Goal: Information Seeking & Learning: Learn about a topic

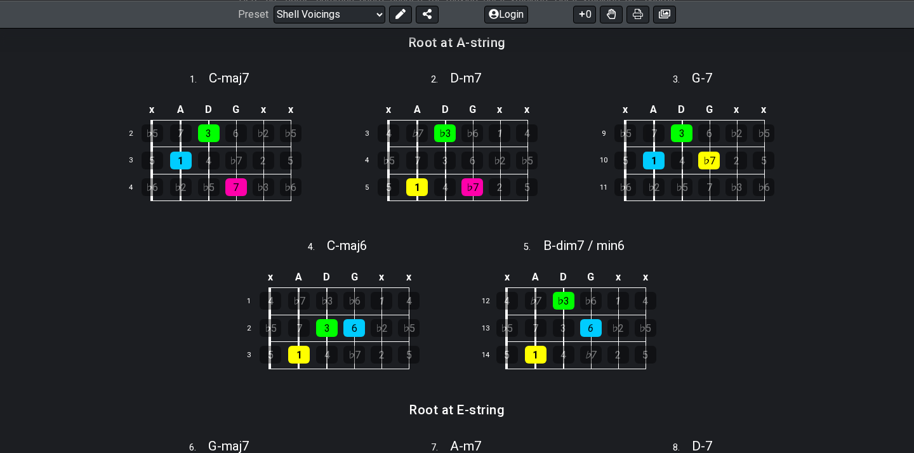
scroll to position [389, 0]
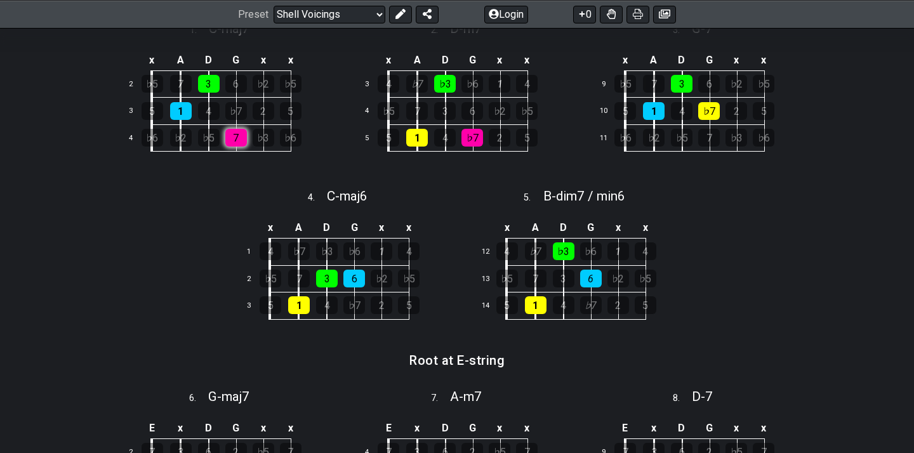
click at [241, 138] on div "7" at bounding box center [236, 138] width 22 height 18
click at [175, 107] on div "1" at bounding box center [181, 111] width 22 height 18
click at [204, 79] on div "3" at bounding box center [209, 84] width 22 height 18
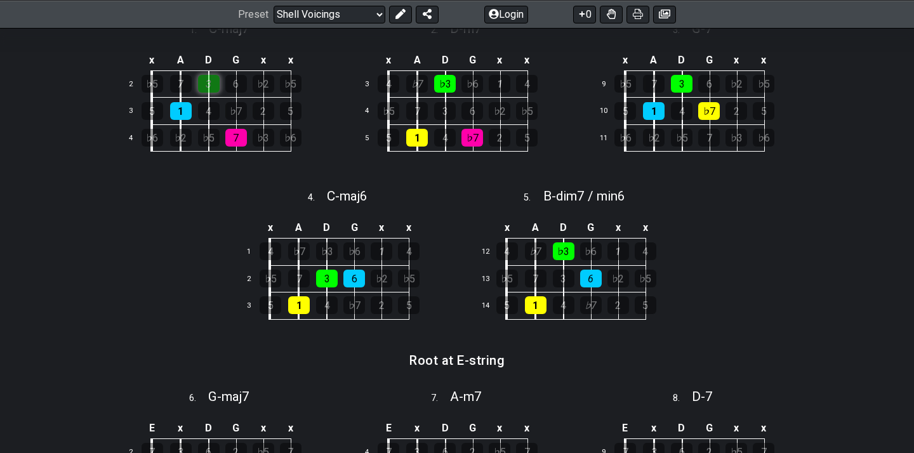
click at [204, 79] on div "3" at bounding box center [209, 84] width 22 height 18
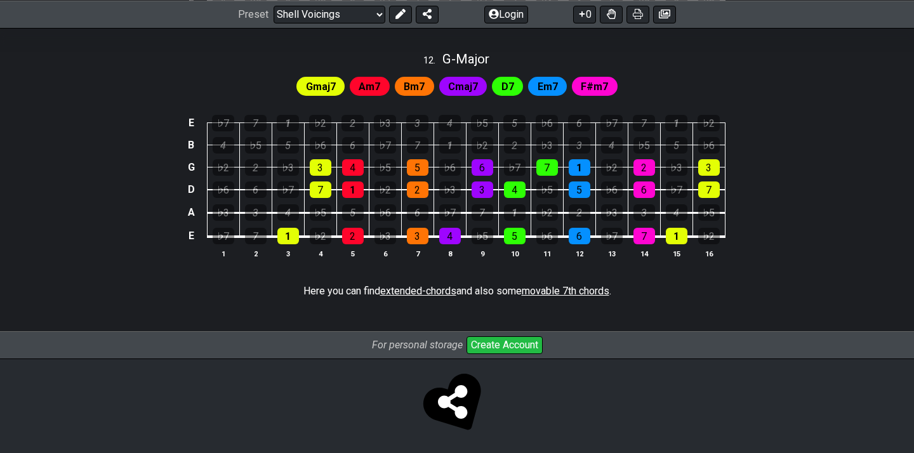
scroll to position [1331, 0]
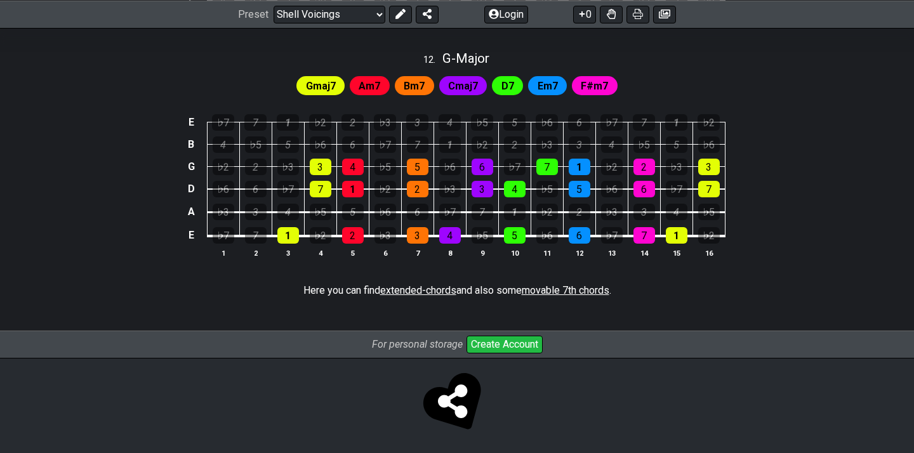
click at [322, 88] on span "Gmaj7" at bounding box center [321, 86] width 30 height 18
click at [324, 79] on span "Gmaj7" at bounding box center [321, 86] width 30 height 18
click at [373, 86] on span "Am7" at bounding box center [370, 86] width 22 height 18
click at [422, 86] on span "Bm7" at bounding box center [414, 86] width 21 height 18
click at [479, 88] on div "Cmaj7" at bounding box center [463, 85] width 48 height 19
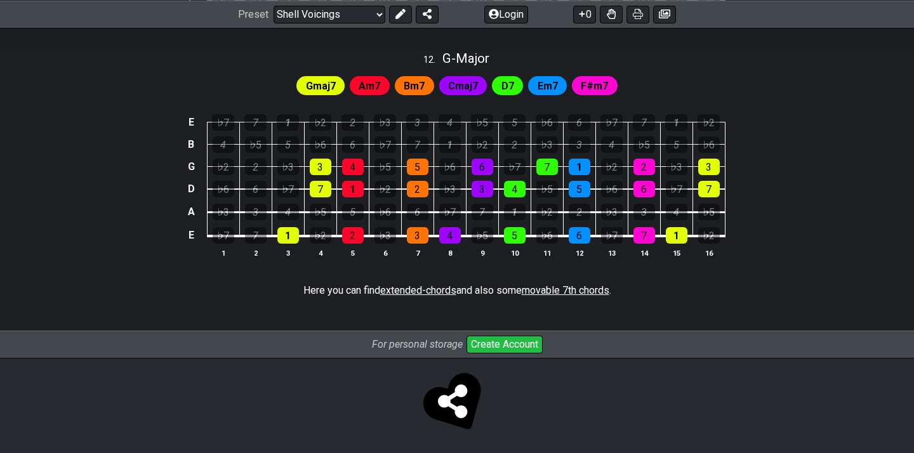
click at [527, 86] on div "Gmaj7 Am7 Bm7 Cmaj7 D7 Em7 F#m7" at bounding box center [457, 86] width 326 height 24
click at [509, 84] on span "D7" at bounding box center [507, 86] width 13 height 18
click at [557, 86] on span "Em7" at bounding box center [548, 86] width 20 height 18
click at [591, 85] on span "F#m7" at bounding box center [594, 86] width 27 height 18
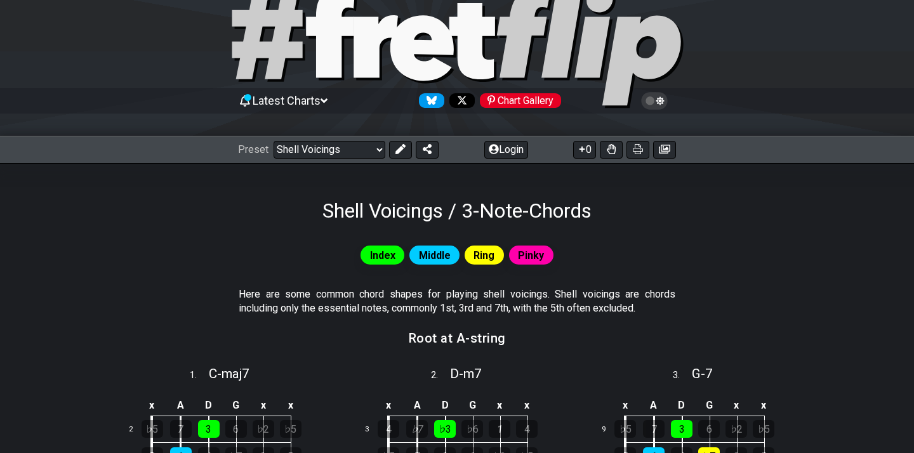
scroll to position [39, 0]
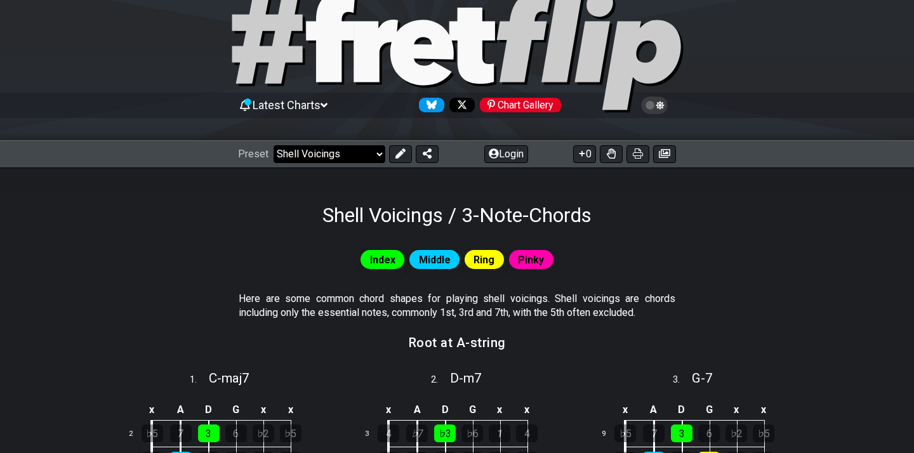
click at [363, 152] on select "Welcome to #fretflip! Initial Preset Custom Preset Minor Pentatonic Major Penta…" at bounding box center [330, 154] width 112 height 18
